Goal: Consume media (video, audio)

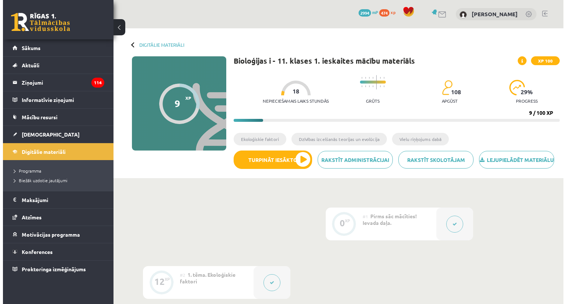
scroll to position [221, 0]
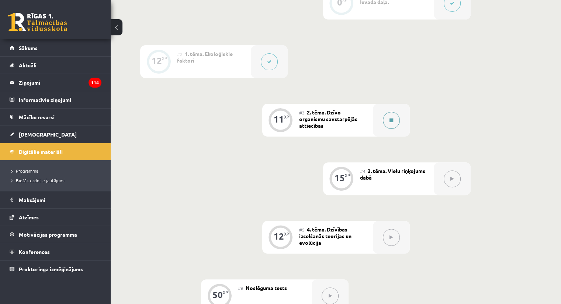
click at [390, 123] on icon at bounding box center [391, 120] width 4 height 4
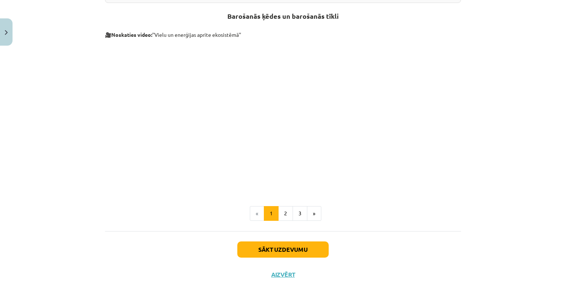
scroll to position [292, 0]
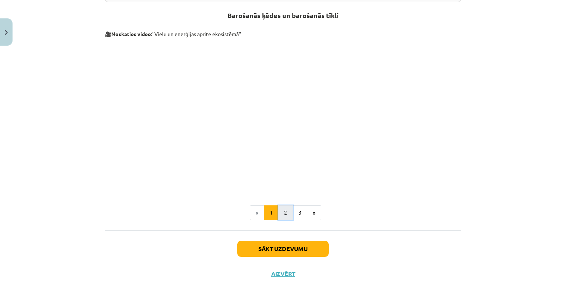
click at [283, 214] on button "2" at bounding box center [285, 213] width 15 height 15
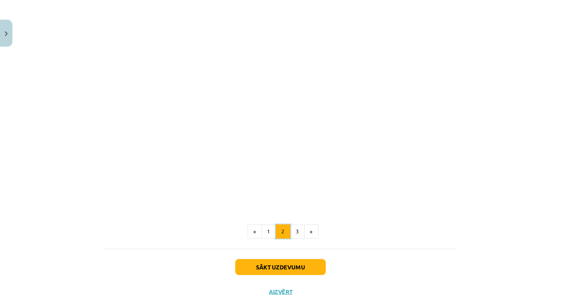
scroll to position [390, 0]
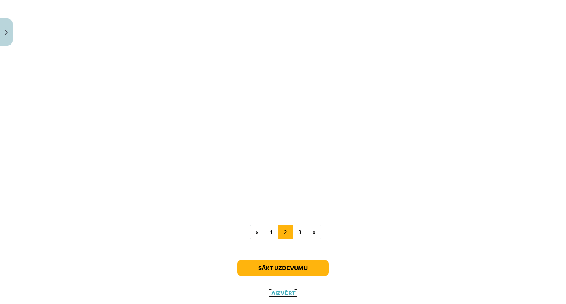
click at [282, 291] on button "Aizvērt" at bounding box center [283, 293] width 28 height 7
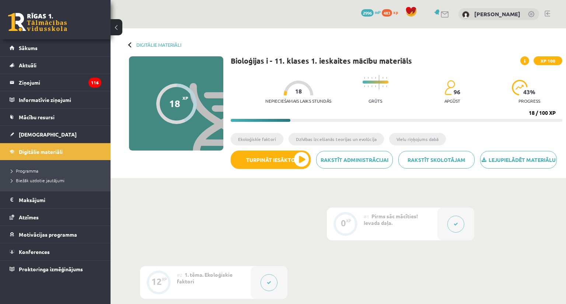
scroll to position [237, 0]
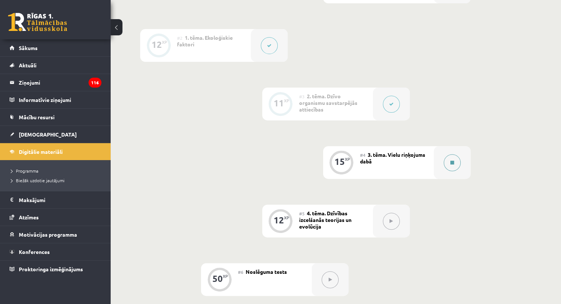
click at [451, 171] on button at bounding box center [451, 162] width 17 height 17
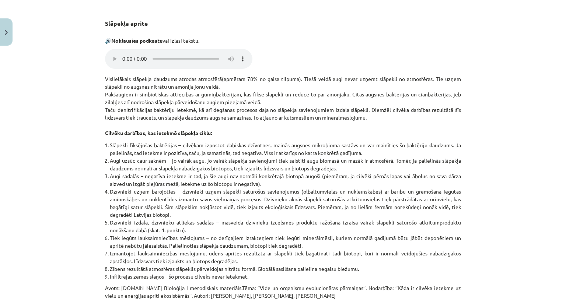
scroll to position [885, 0]
